Goal: Contribute content: Add original content to the website for others to see

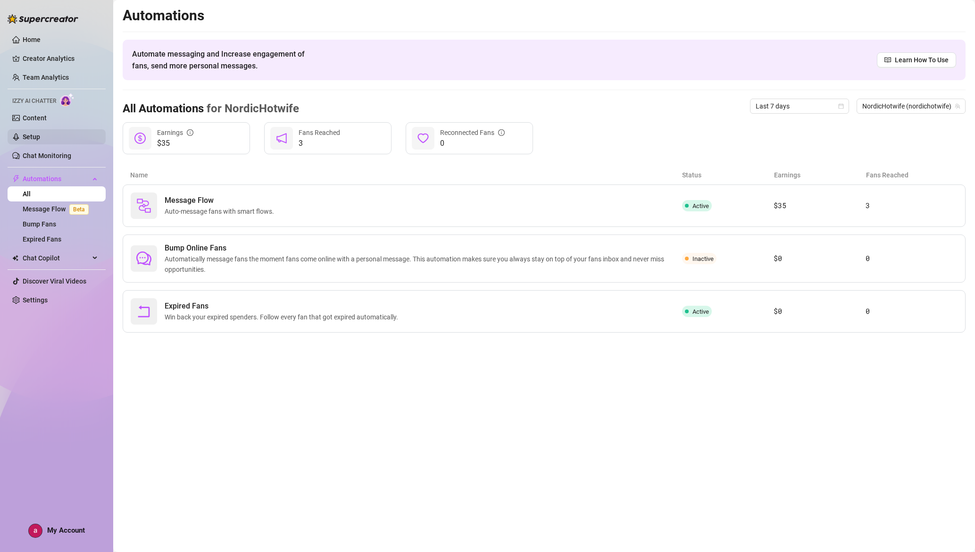
click at [40, 133] on link "Setup" at bounding box center [31, 137] width 17 height 8
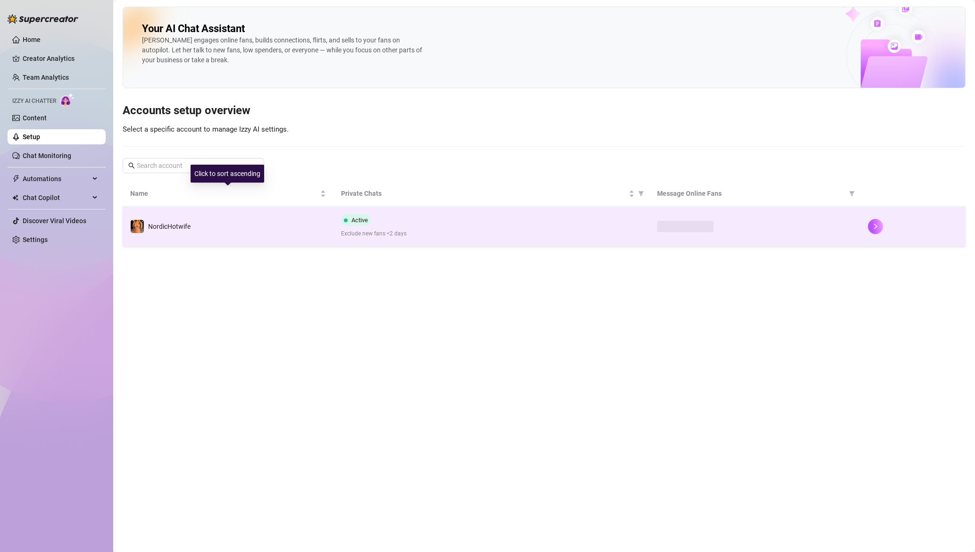
click at [236, 229] on td "NordicHotwife" at bounding box center [228, 227] width 211 height 40
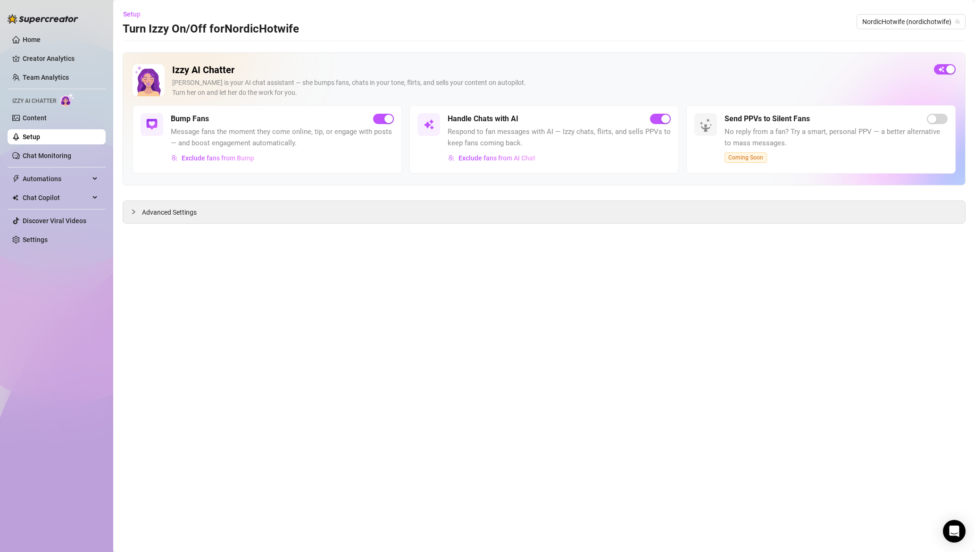
click at [40, 140] on link "Setup" at bounding box center [31, 137] width 17 height 8
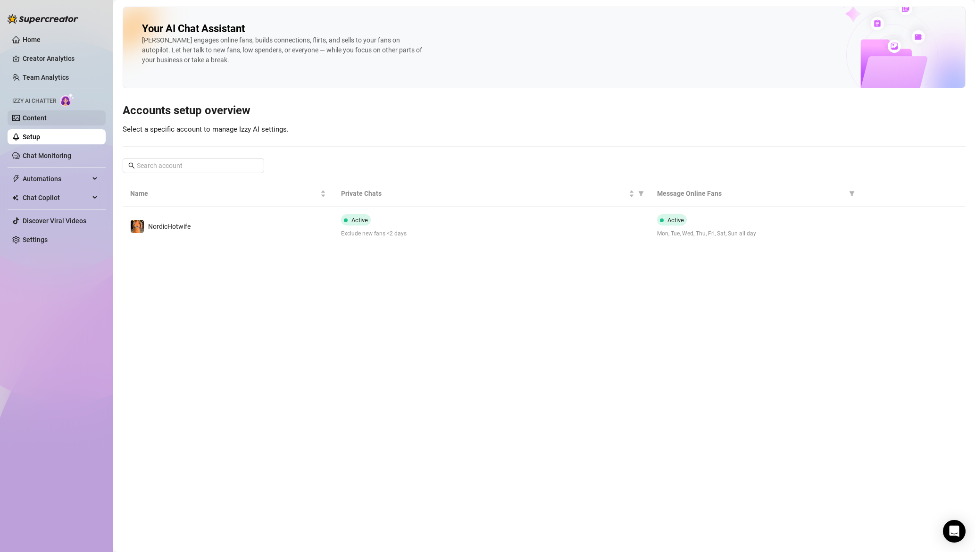
click at [47, 115] on link "Content" at bounding box center [35, 118] width 24 height 8
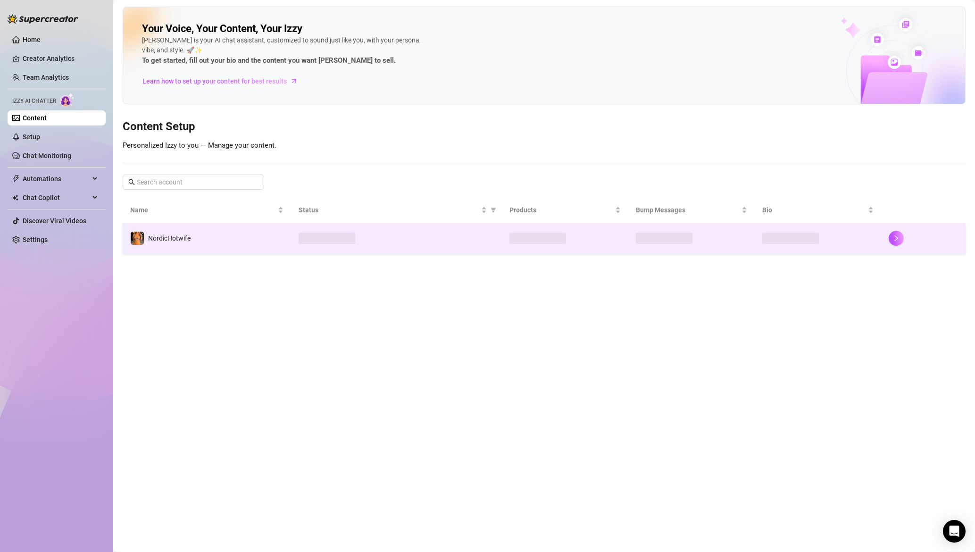
click at [240, 236] on td "NordicHotwife" at bounding box center [207, 238] width 168 height 31
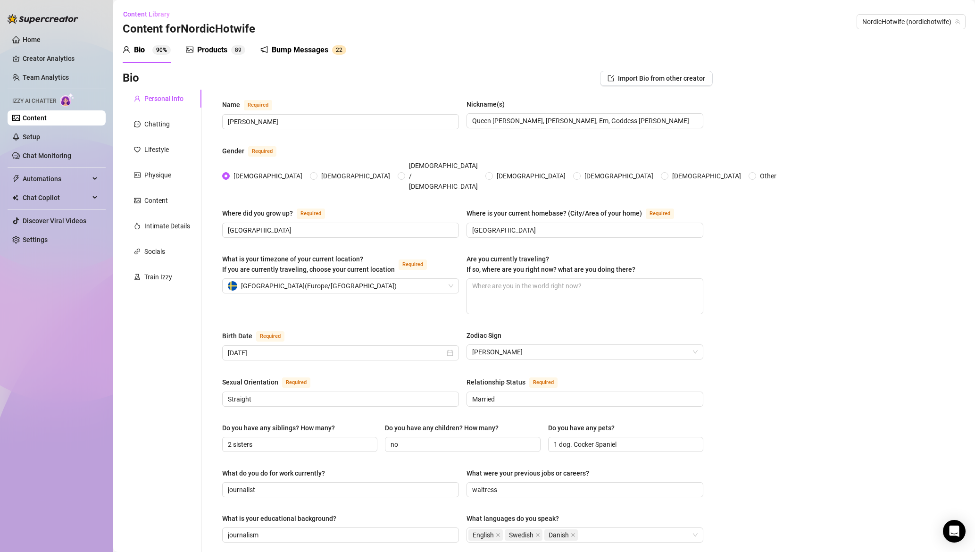
click at [207, 50] on div "Products" at bounding box center [212, 49] width 30 height 11
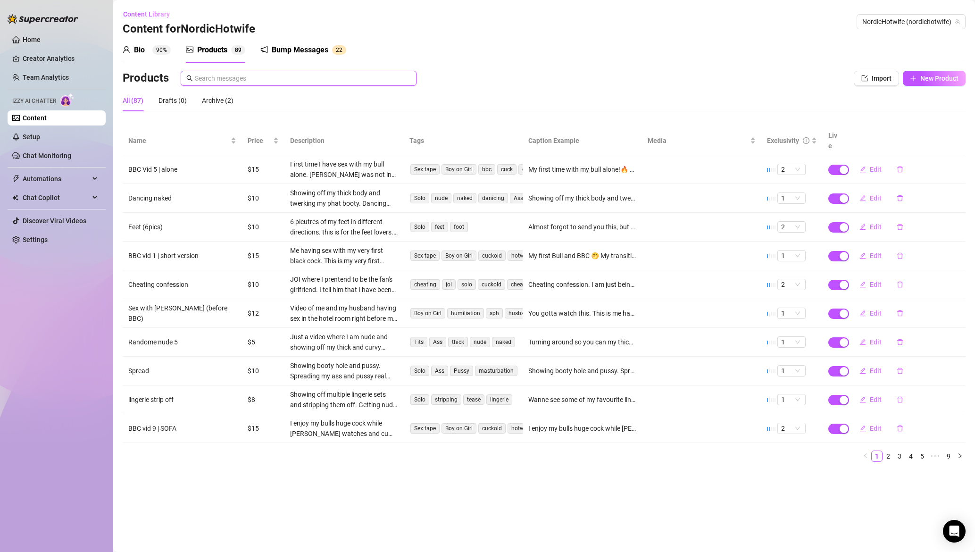
click at [287, 75] on input "text" at bounding box center [303, 78] width 216 height 10
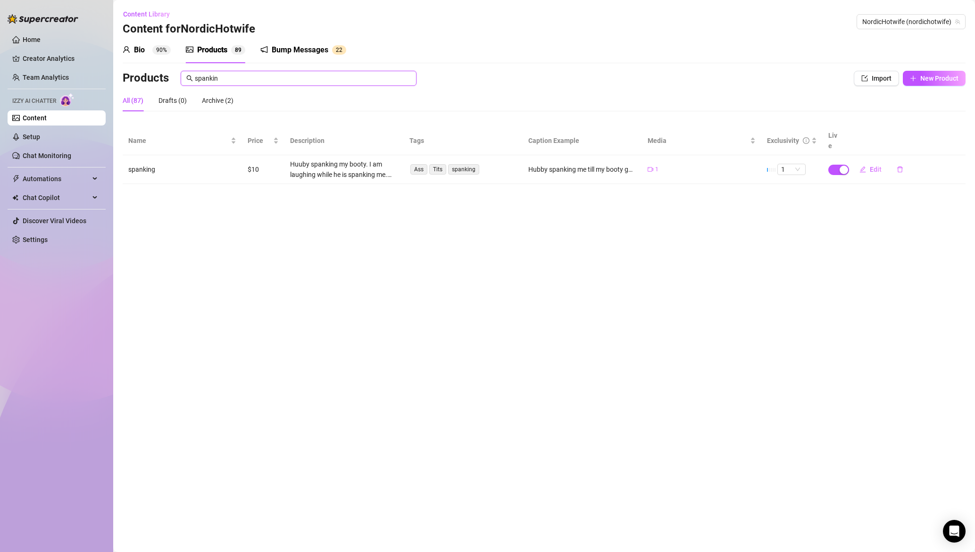
type input "spankin"
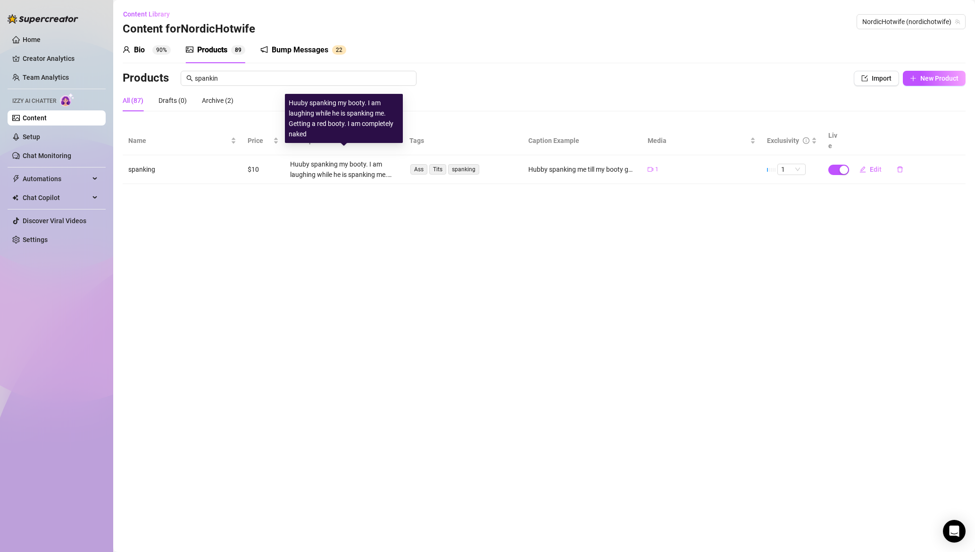
click at [343, 159] on div "Huuby spanking my booty. I am laughing while he is spanking me. Getting a red b…" at bounding box center [344, 169] width 108 height 21
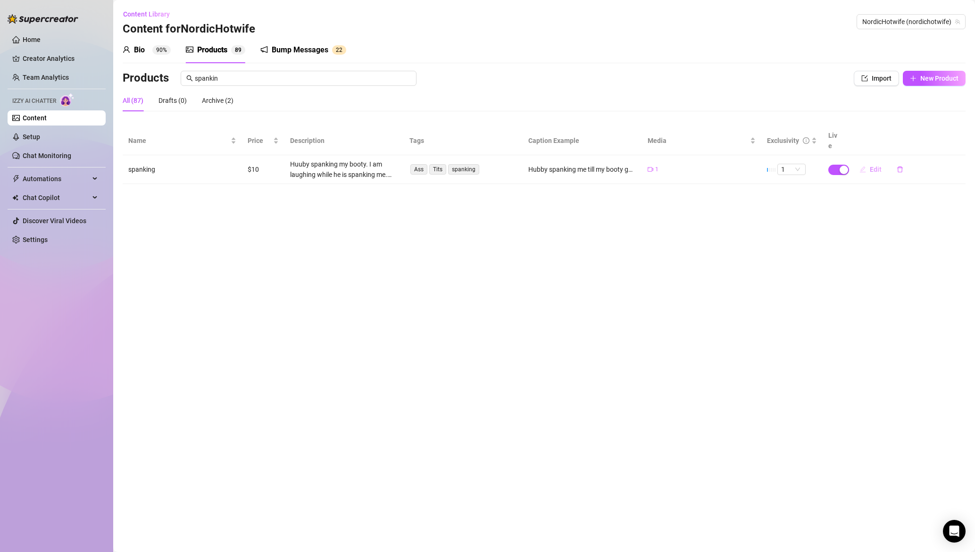
click at [875, 166] on span "Edit" at bounding box center [876, 170] width 12 height 8
type textarea "Hubby spanking me till my booty goes red 🤭 Made me laugh"
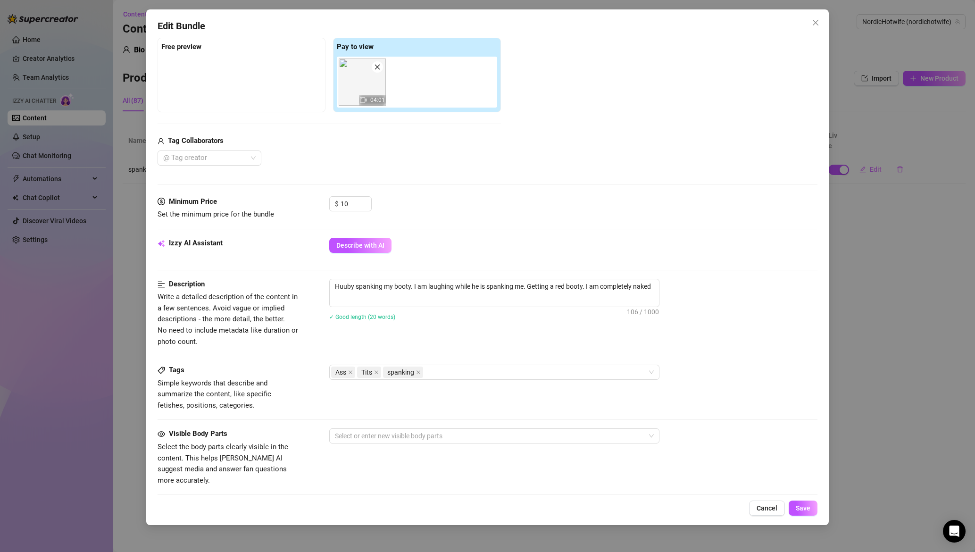
scroll to position [52, 0]
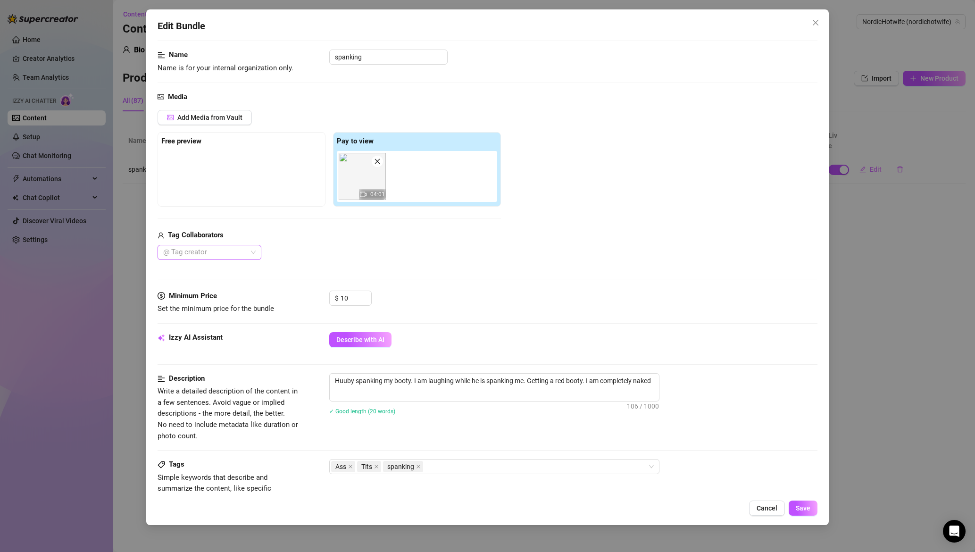
click at [246, 251] on div at bounding box center [204, 252] width 90 height 13
click at [224, 274] on div "Hubby-NH" at bounding box center [209, 271] width 89 height 10
click at [572, 280] on div "Media Add Media from Vault Free preview Pay to view 04:01 Tag Collaborators Hub…" at bounding box center [488, 190] width 660 height 199
click at [800, 506] on span "Save" at bounding box center [803, 508] width 15 height 8
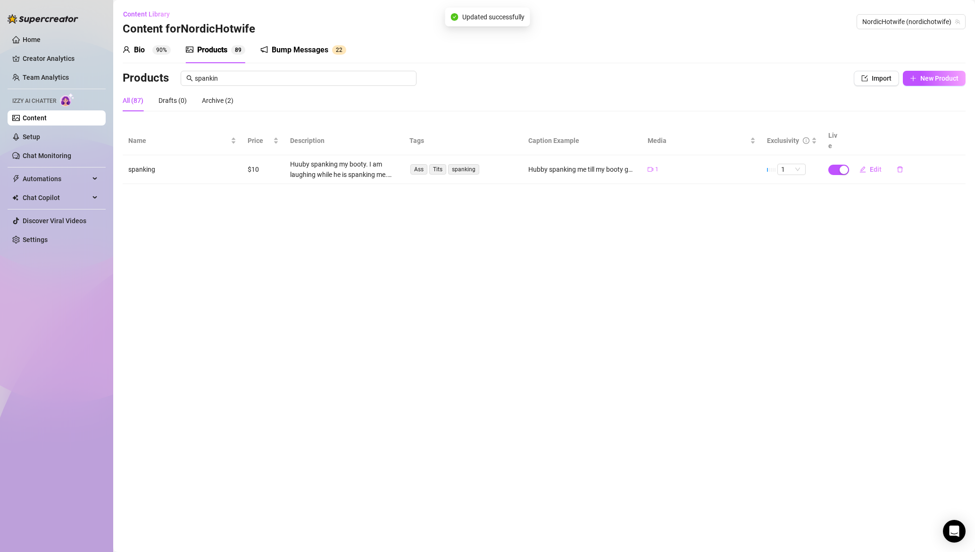
click at [396, 235] on main "Content Library Content for NordicHotwife NordicHotwife (nordichotwife) Bio 90%…" at bounding box center [544, 276] width 862 height 552
click at [40, 136] on link "Setup" at bounding box center [31, 137] width 17 height 8
